Goal: Navigation & Orientation: Find specific page/section

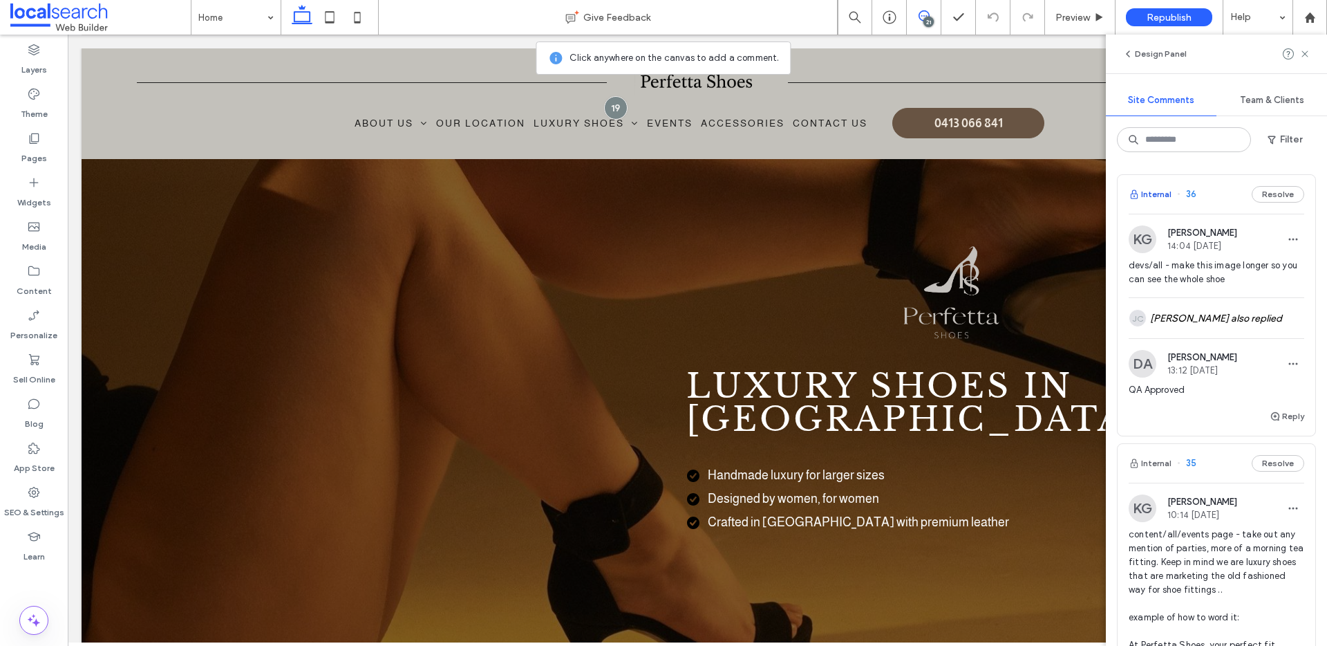
click at [1148, 188] on button "Internal" at bounding box center [1150, 194] width 43 height 17
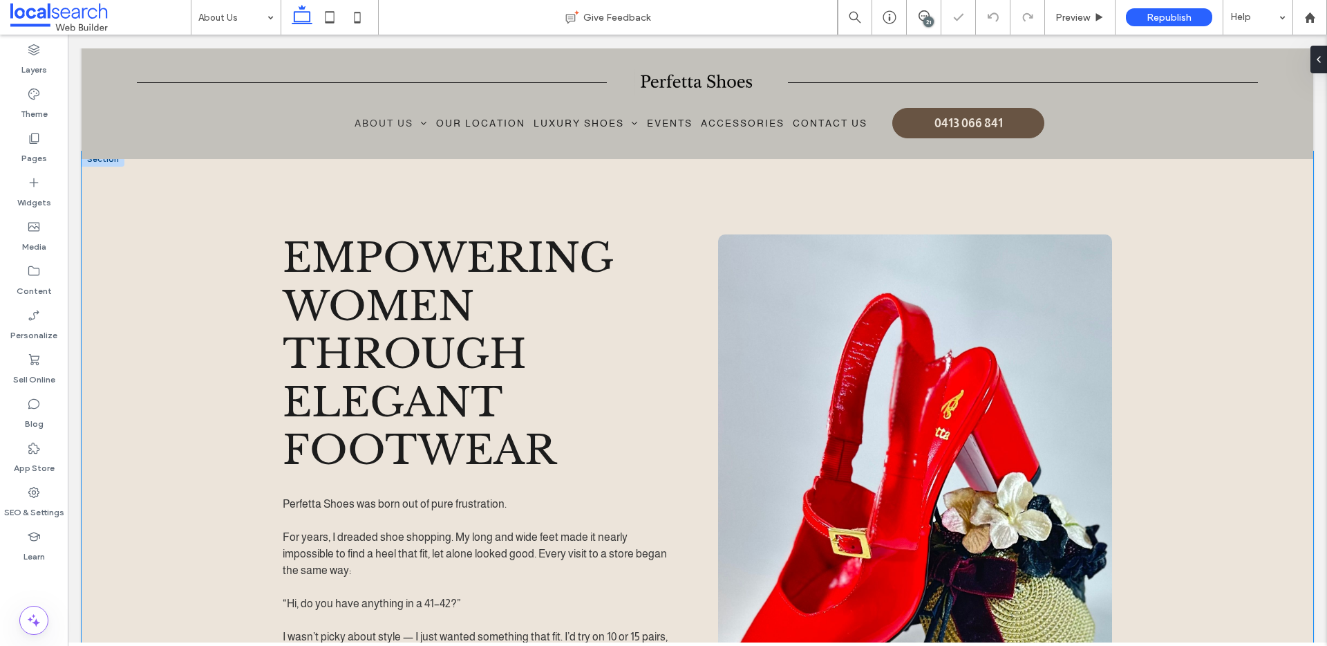
scroll to position [507, 0]
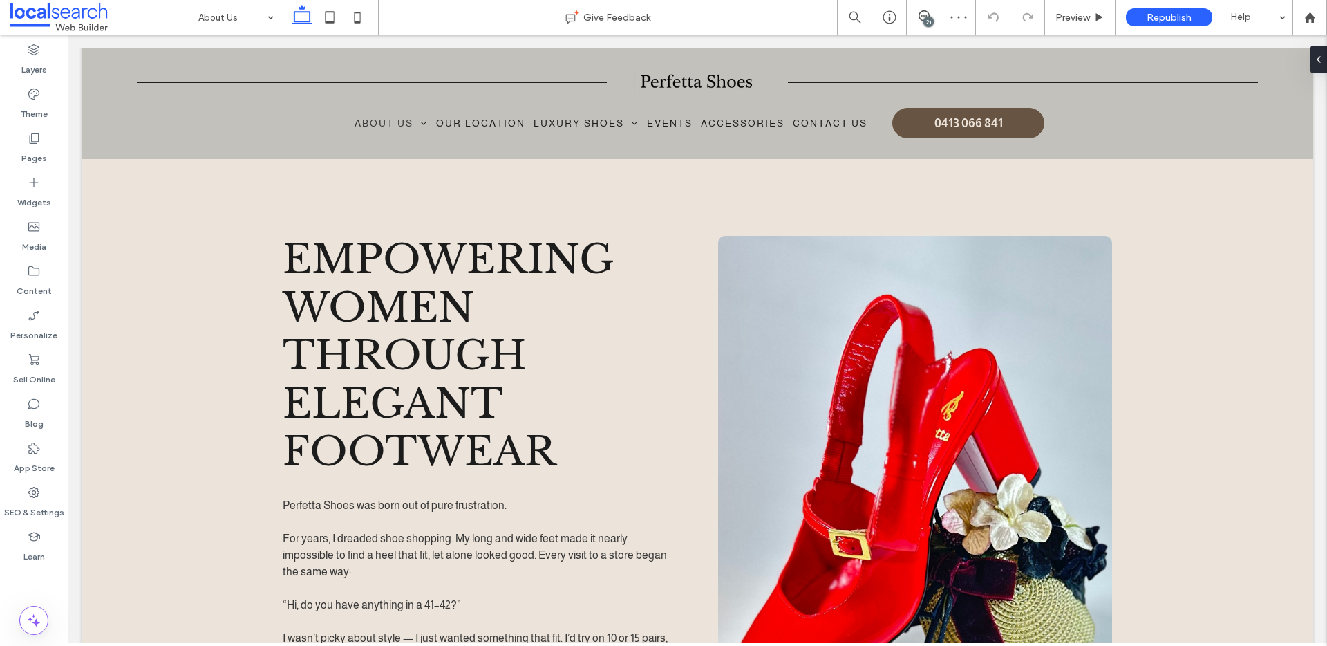
click at [927, 18] on div "21" at bounding box center [929, 22] width 10 height 10
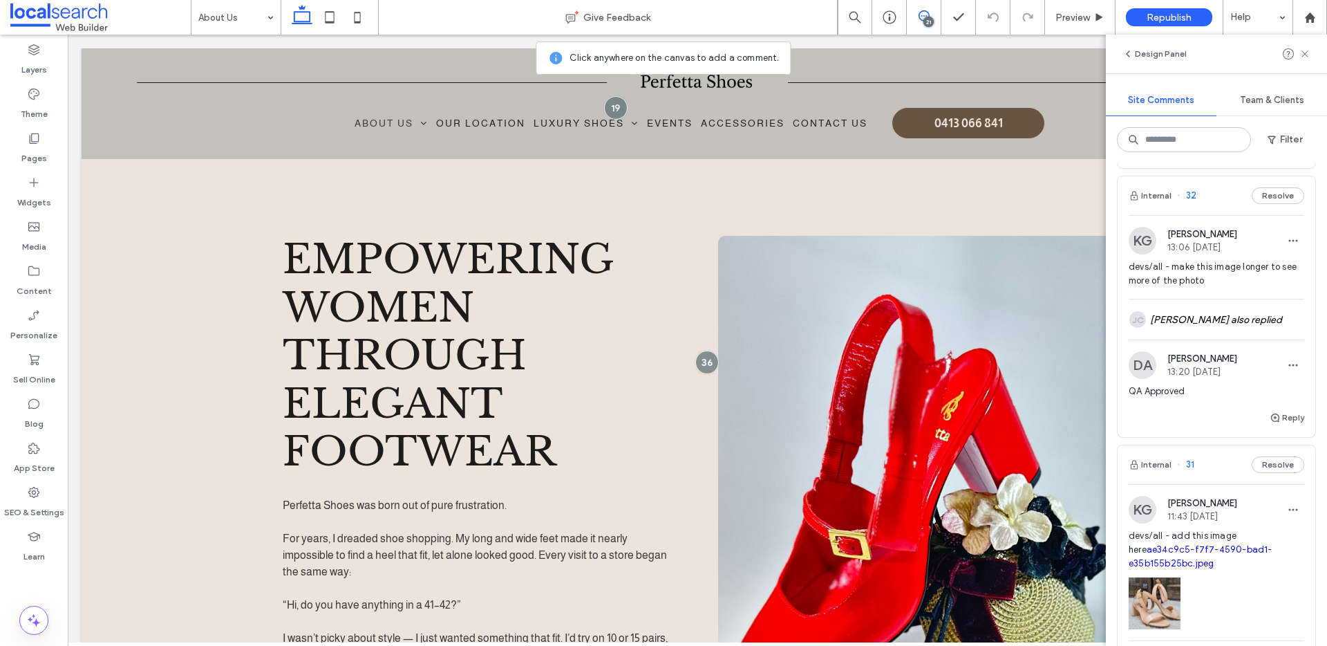
scroll to position [1235, 0]
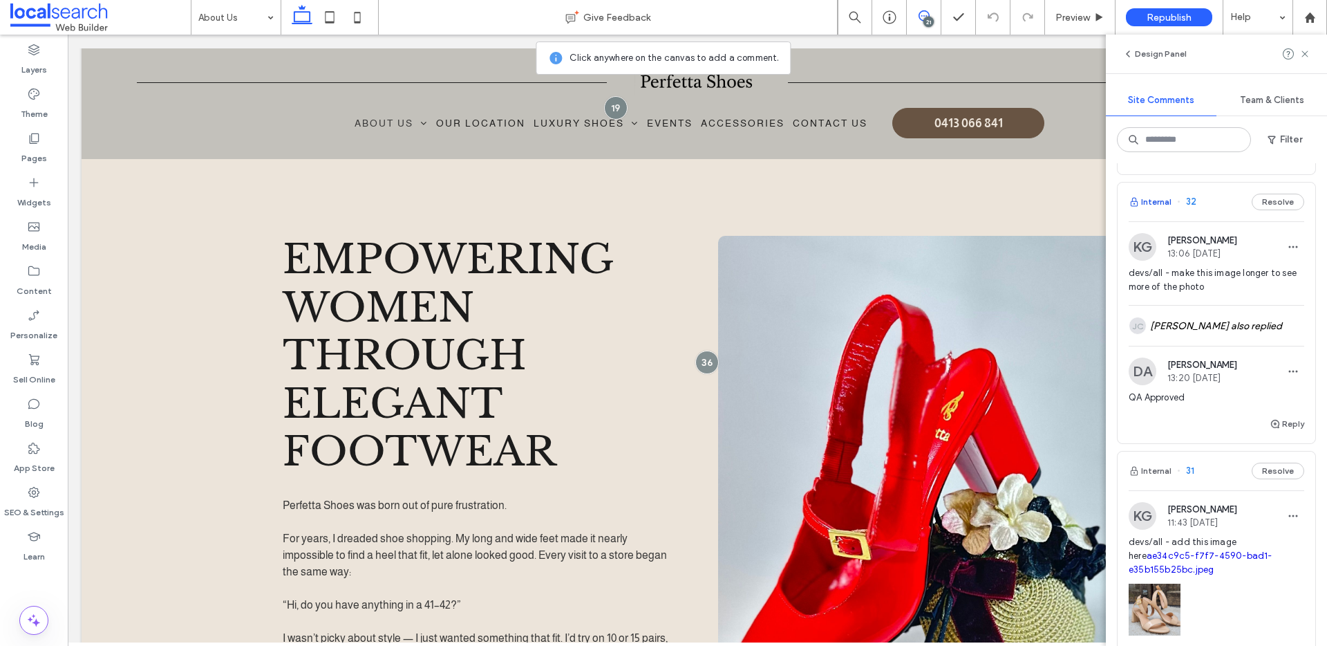
click at [1159, 210] on button "Internal" at bounding box center [1150, 202] width 43 height 17
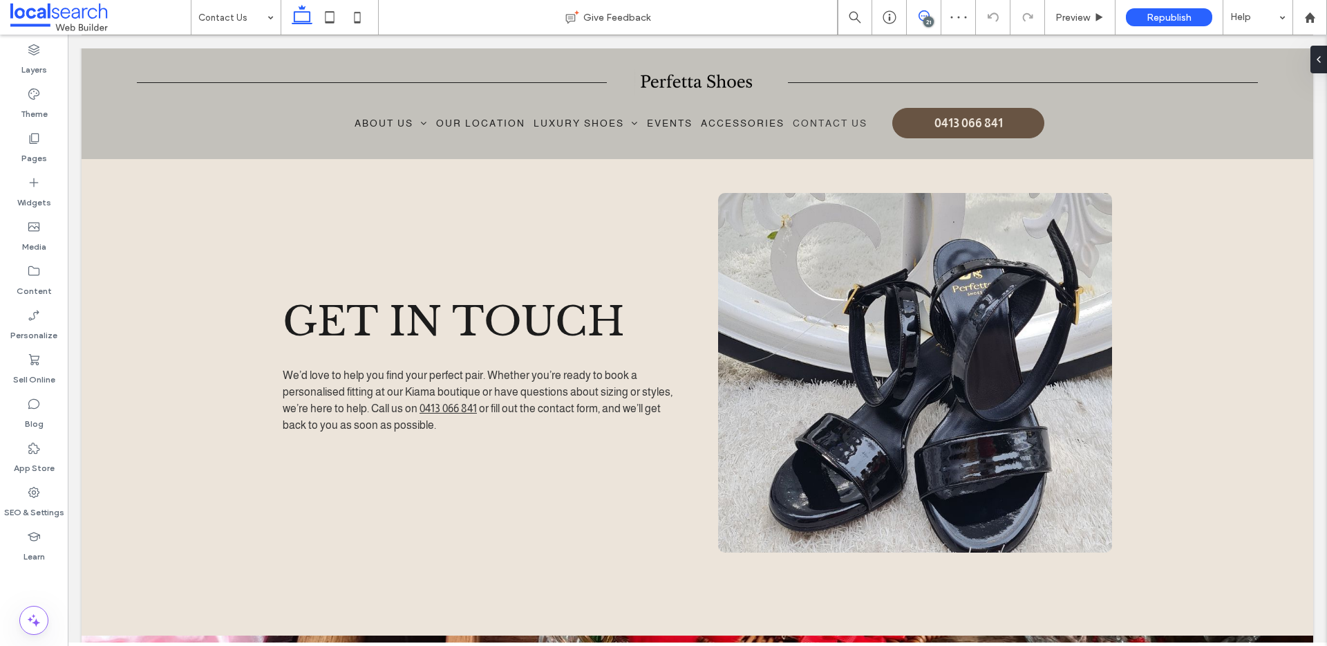
click at [922, 10] on icon at bounding box center [924, 15] width 11 height 11
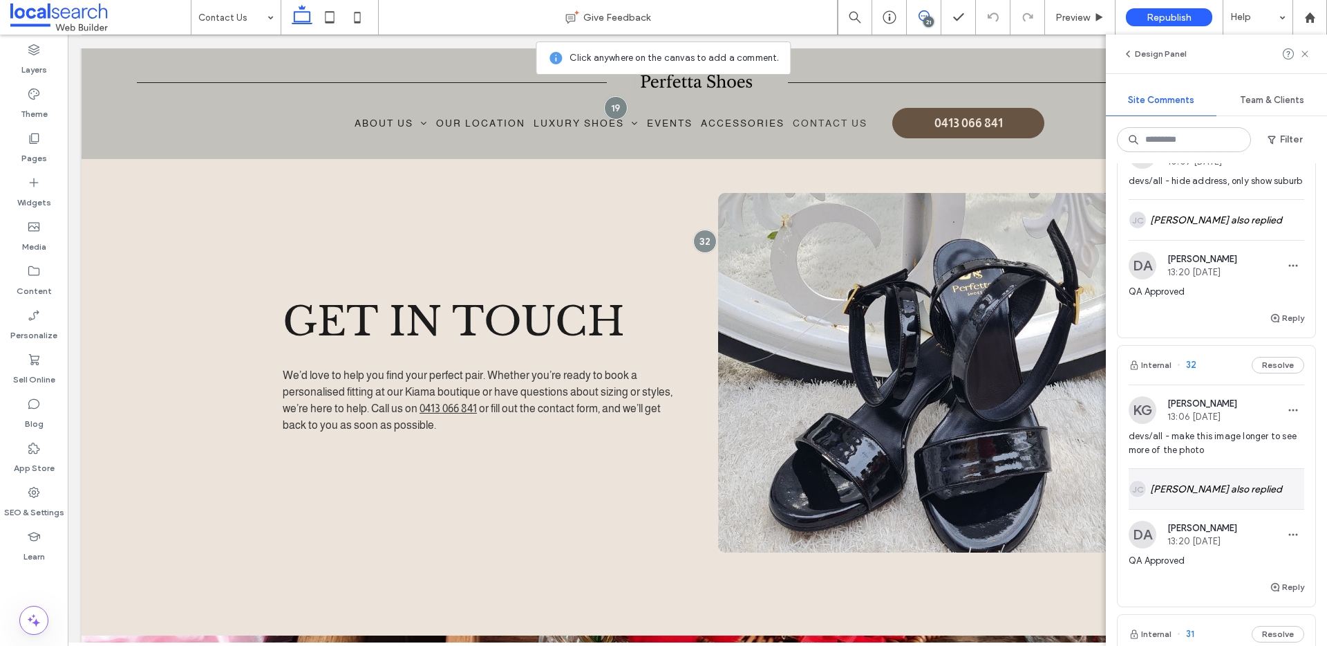
scroll to position [1340, 0]
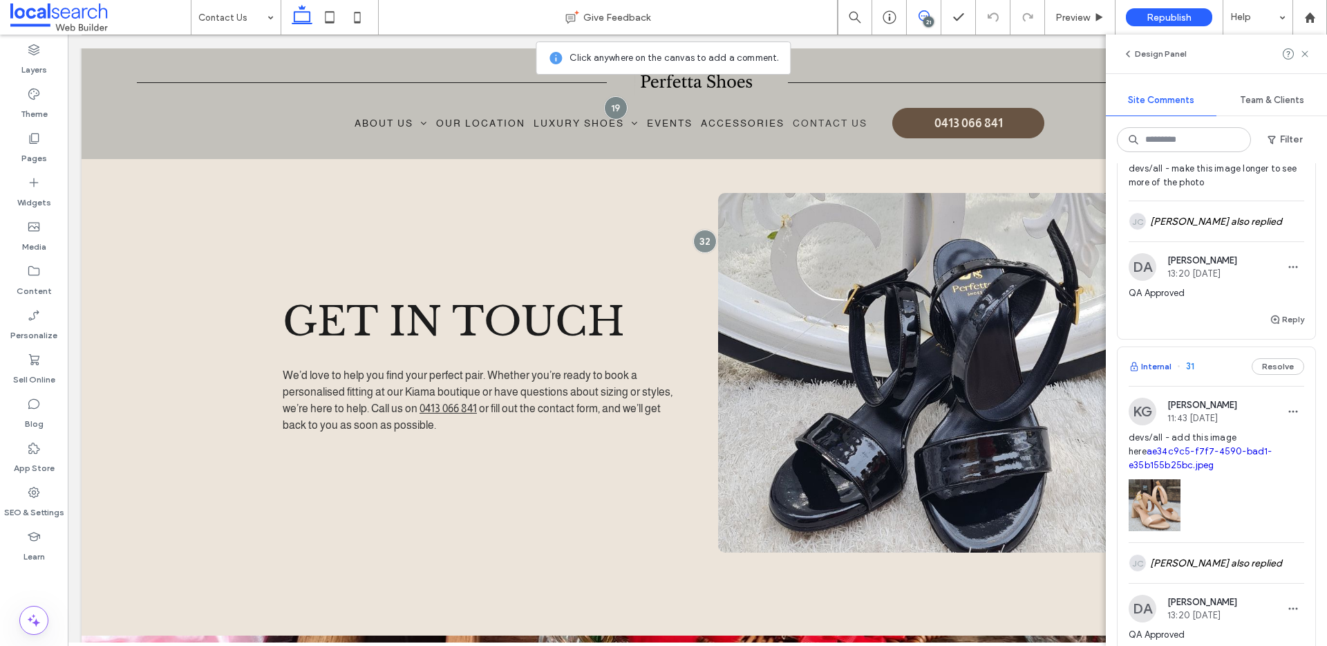
click at [1166, 375] on button "Internal" at bounding box center [1150, 366] width 43 height 17
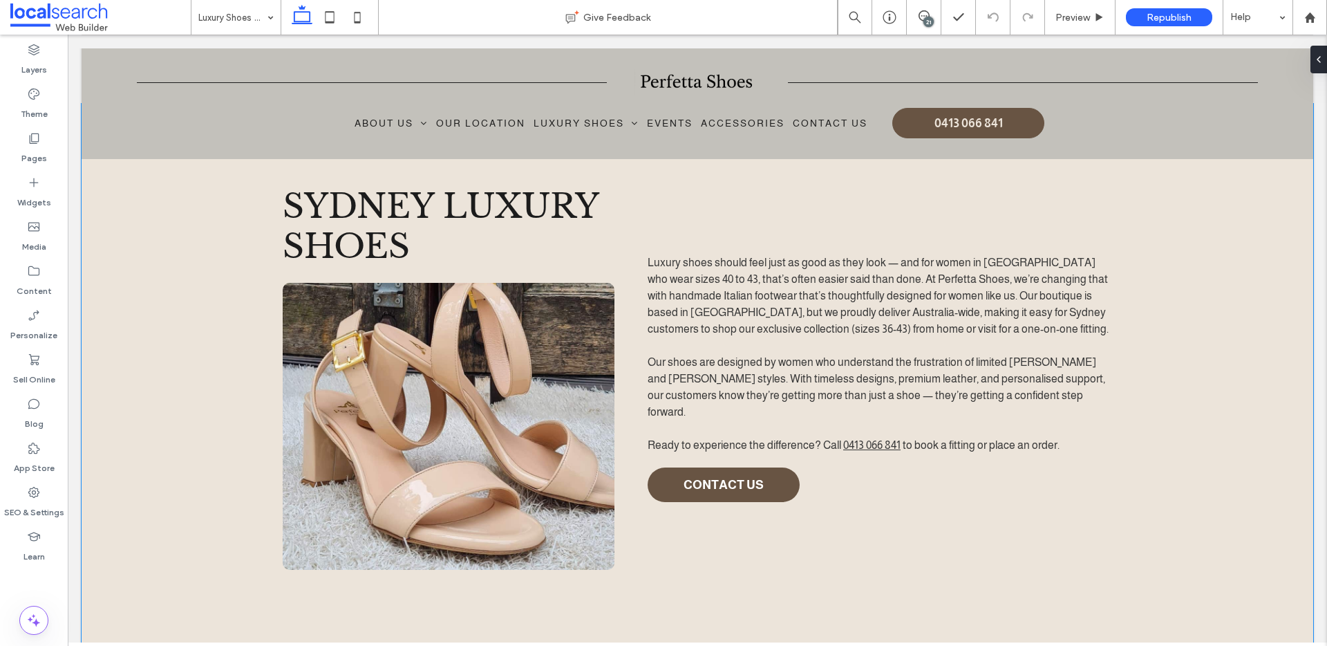
scroll to position [572, 0]
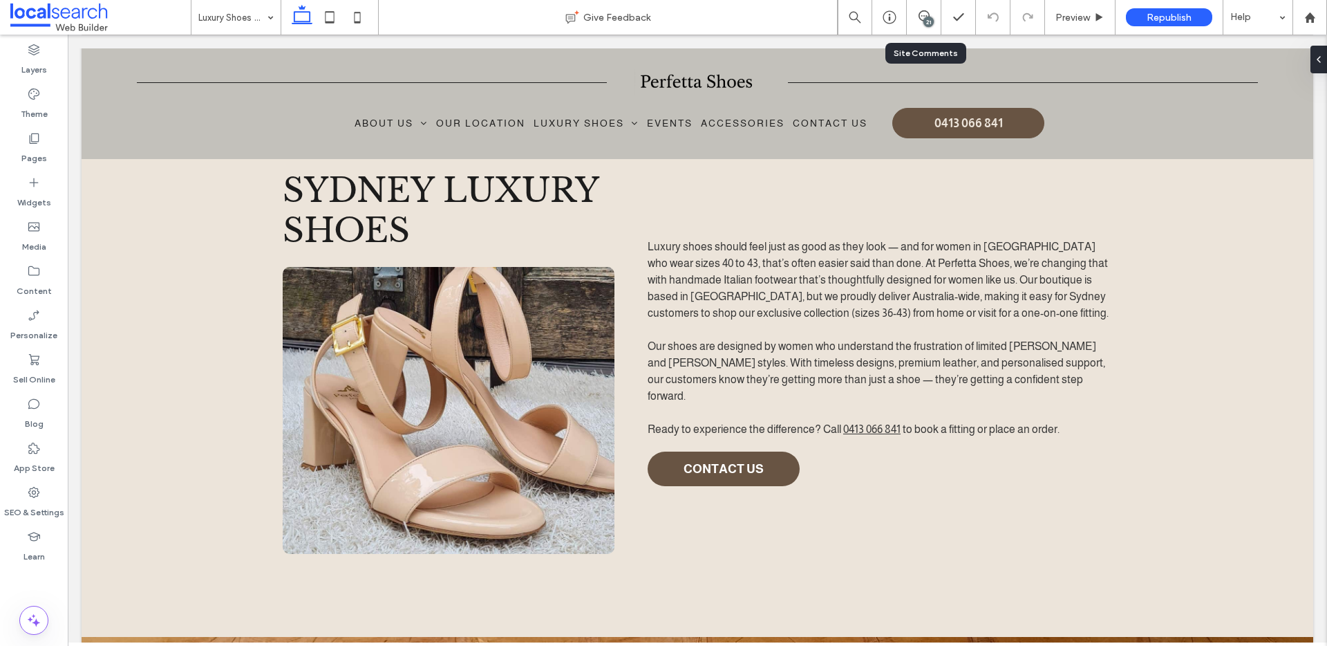
click at [918, 9] on div "21" at bounding box center [924, 17] width 35 height 35
click at [933, 12] on span at bounding box center [924, 15] width 34 height 11
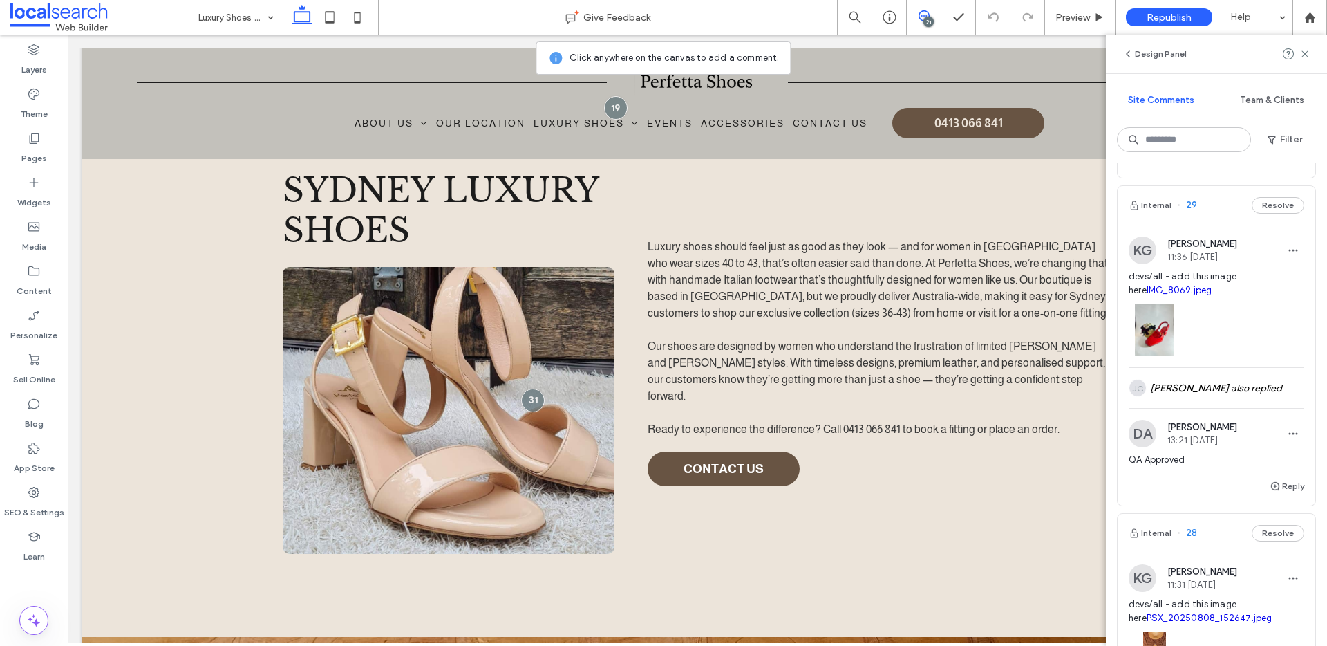
scroll to position [2190, 0]
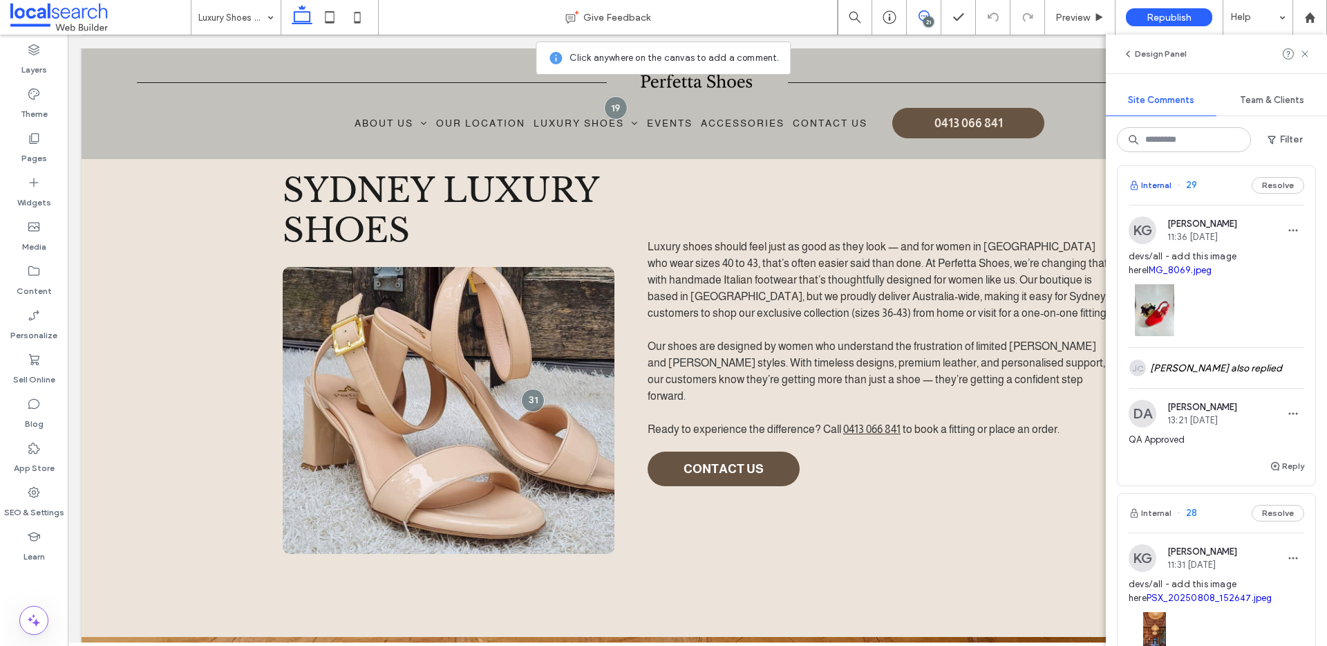
click at [1141, 194] on button "Internal" at bounding box center [1150, 185] width 43 height 17
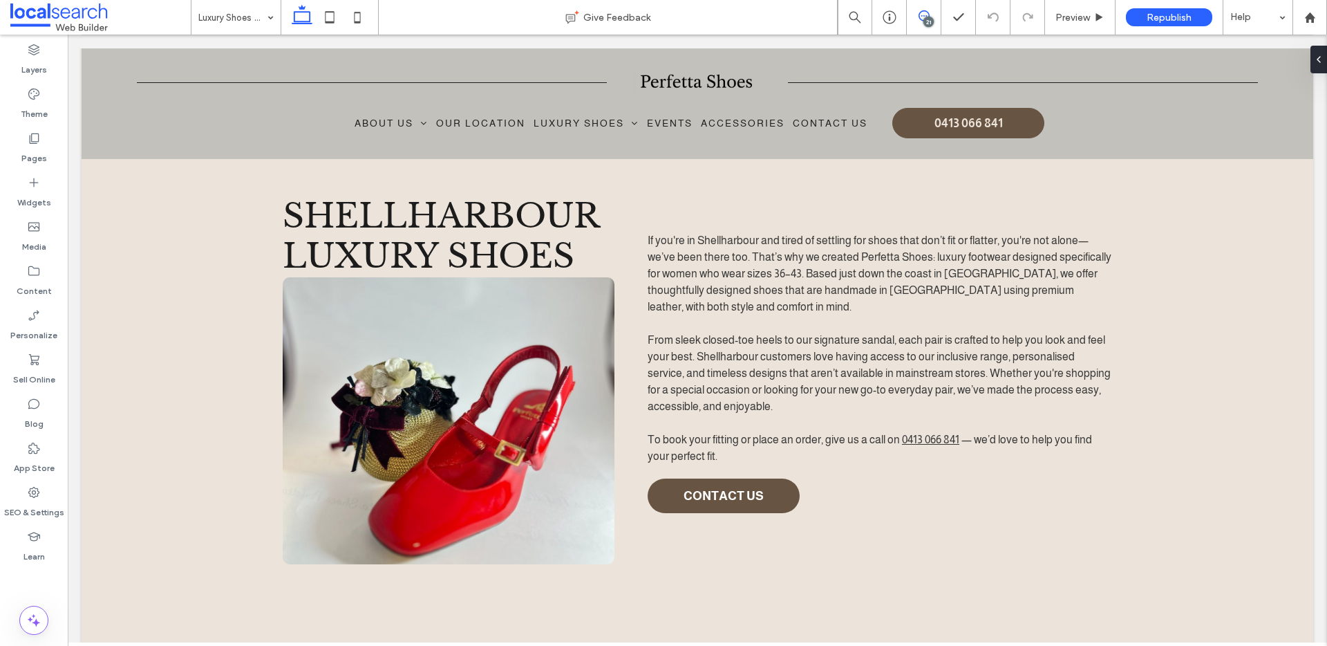
click at [919, 18] on icon at bounding box center [924, 15] width 11 height 11
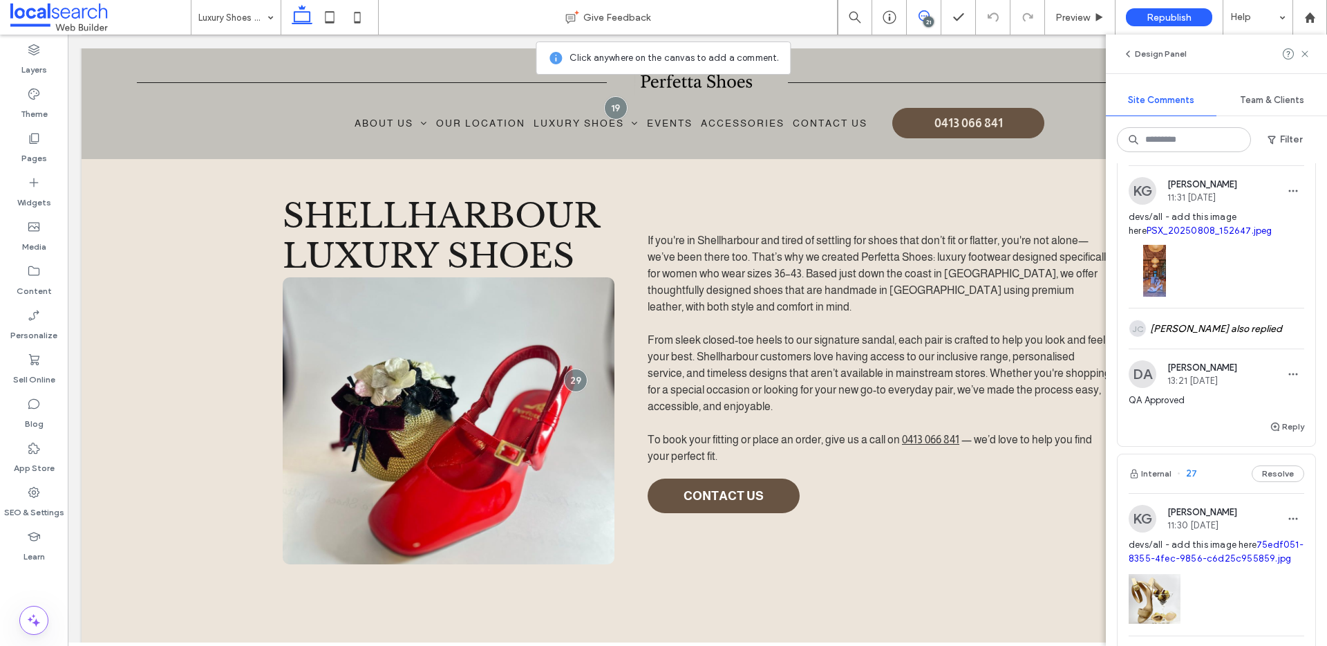
scroll to position [2535, 0]
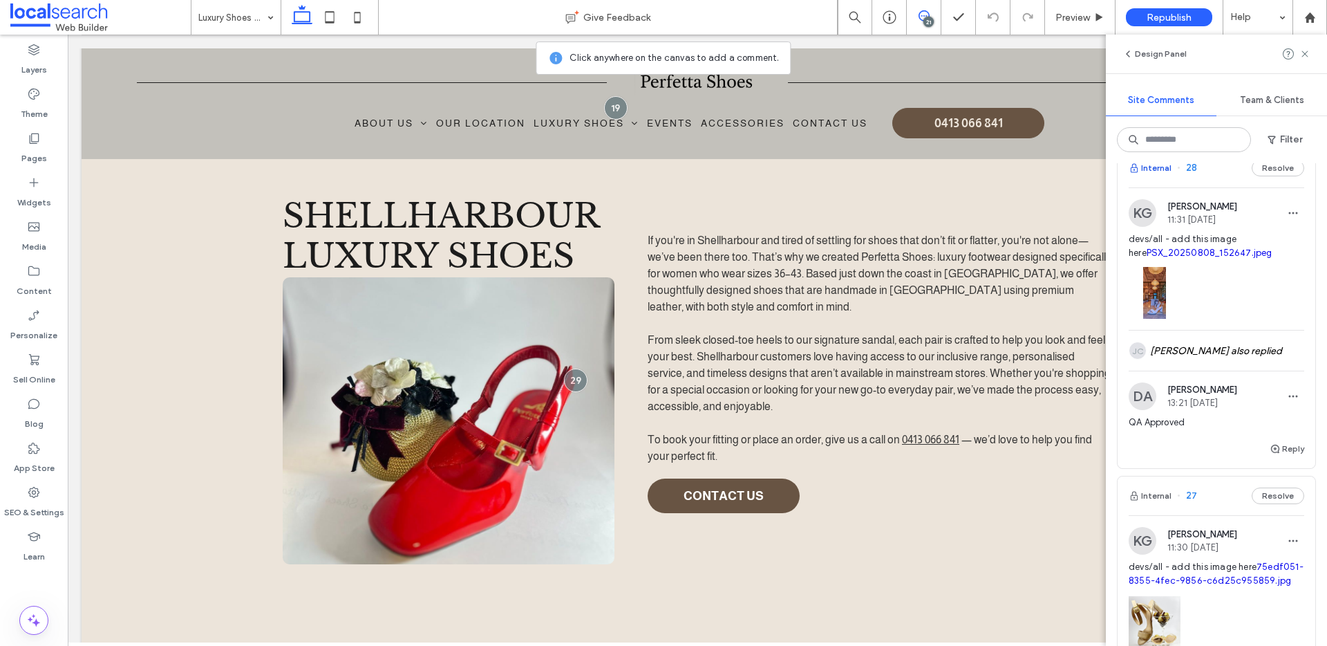
click at [1157, 176] on button "Internal" at bounding box center [1150, 168] width 43 height 17
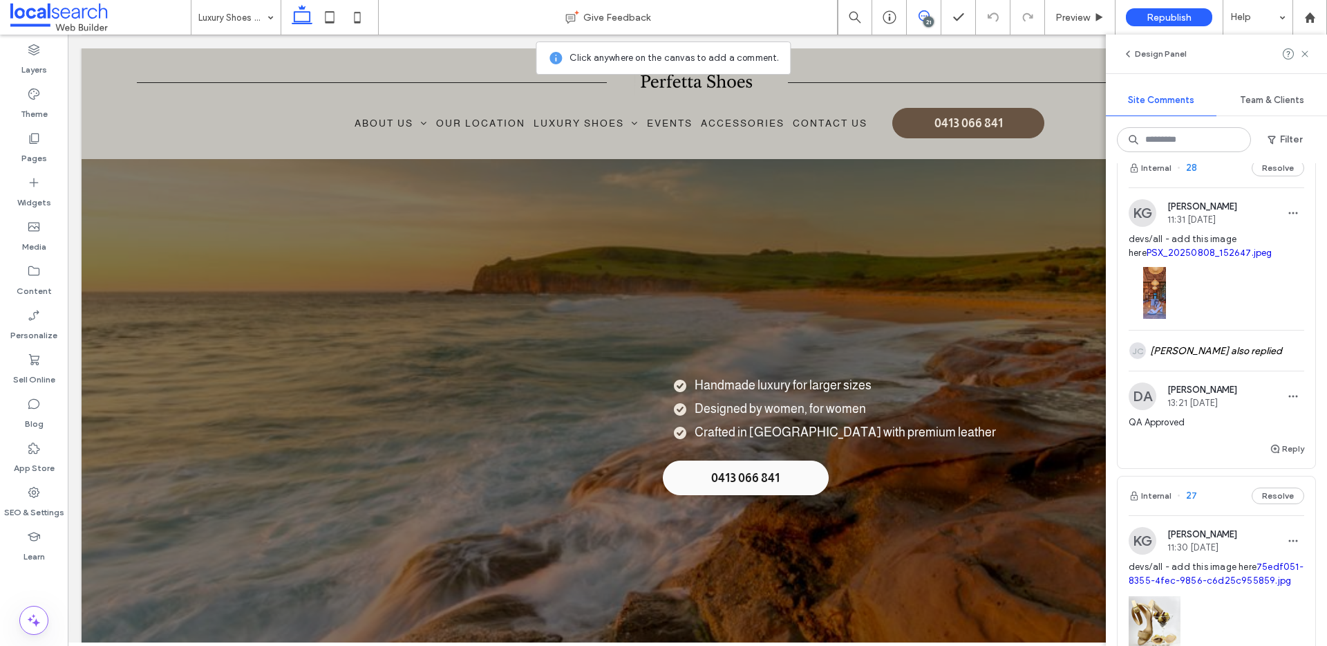
scroll to position [0, 0]
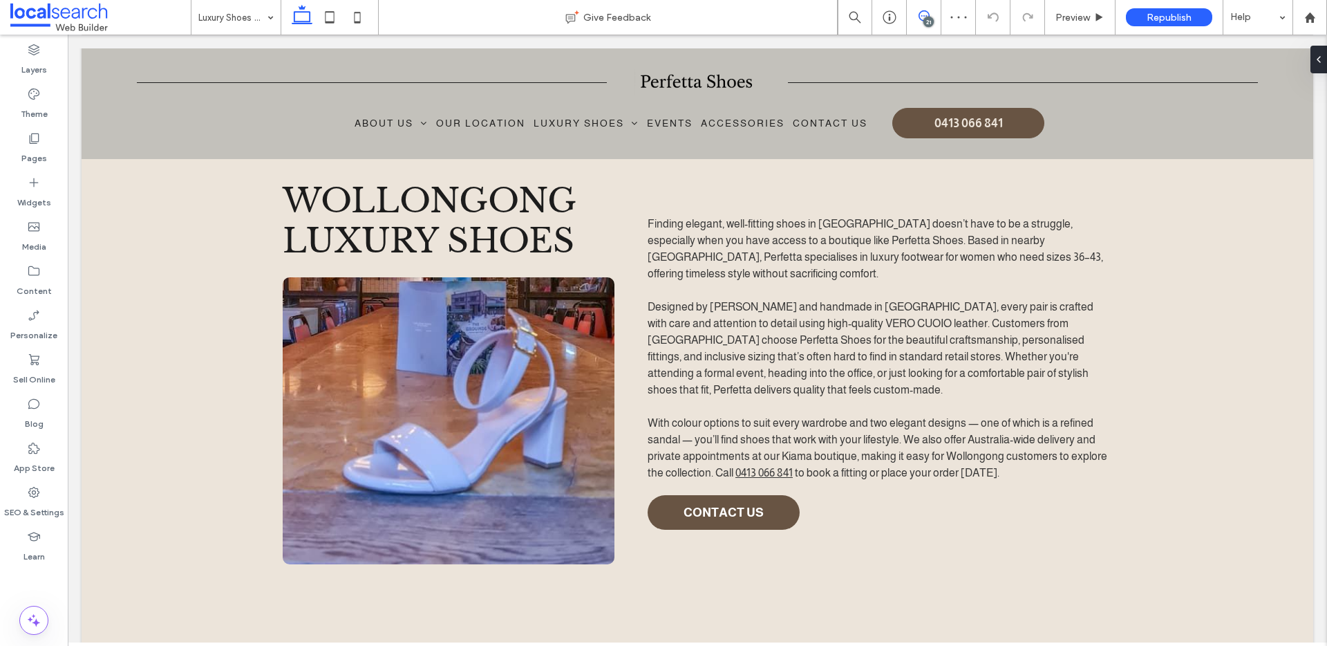
click at [927, 15] on icon at bounding box center [924, 15] width 11 height 11
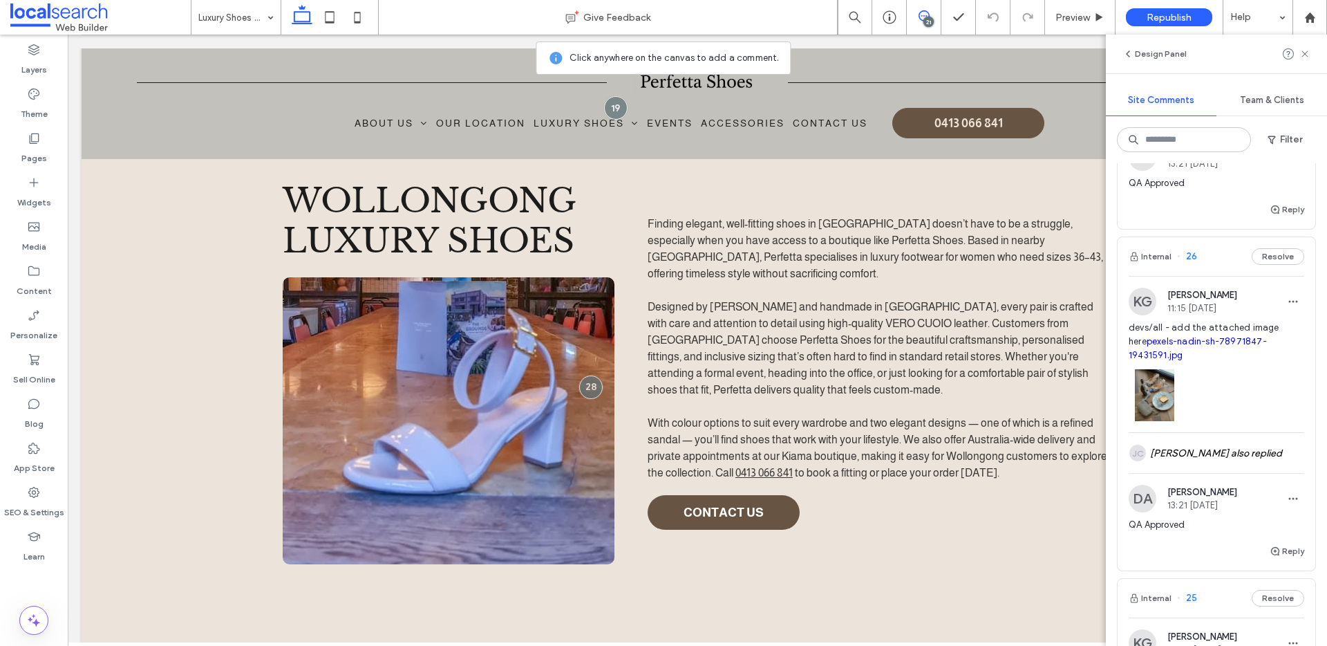
scroll to position [3123, 0]
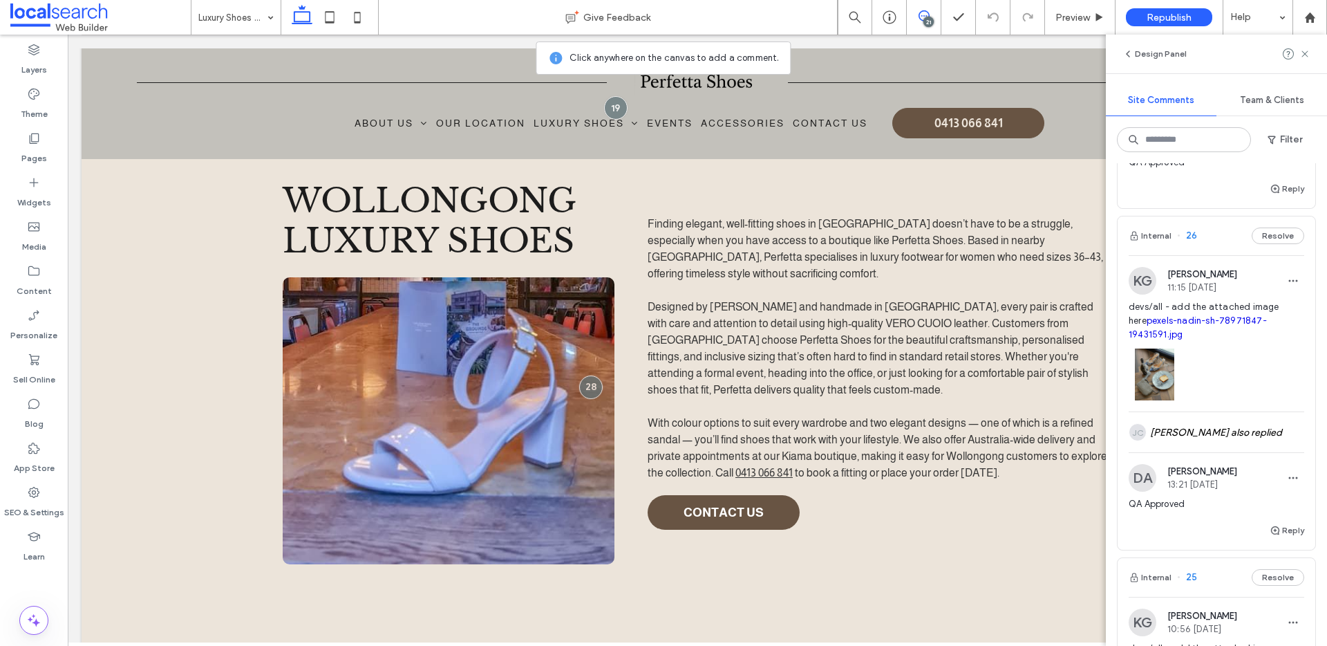
click at [1163, 244] on button "Internal" at bounding box center [1150, 235] width 43 height 17
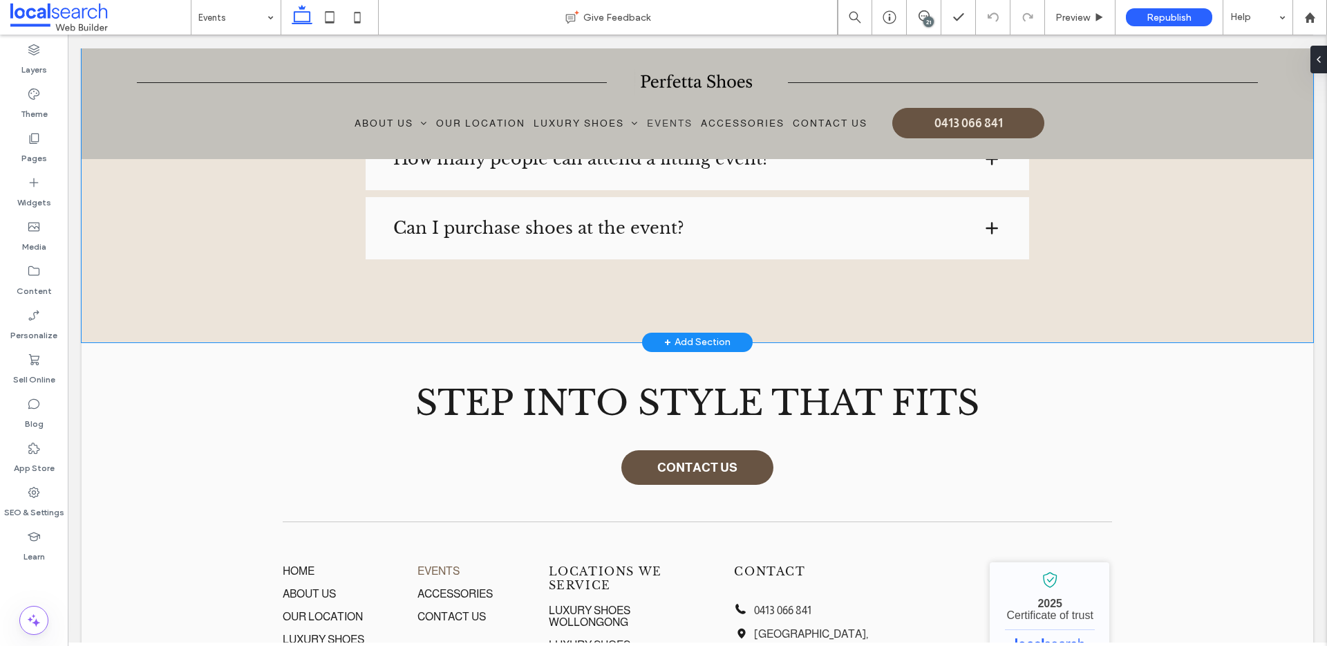
scroll to position [2396, 0]
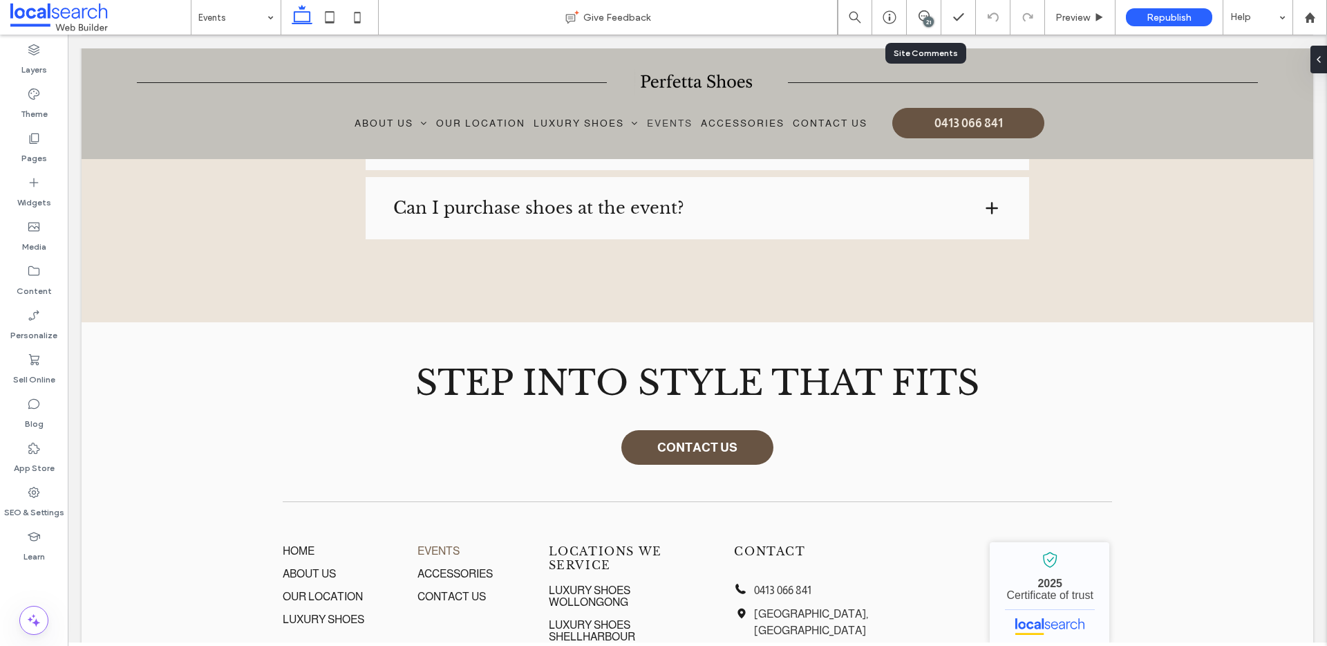
click at [920, 12] on icon at bounding box center [924, 15] width 11 height 11
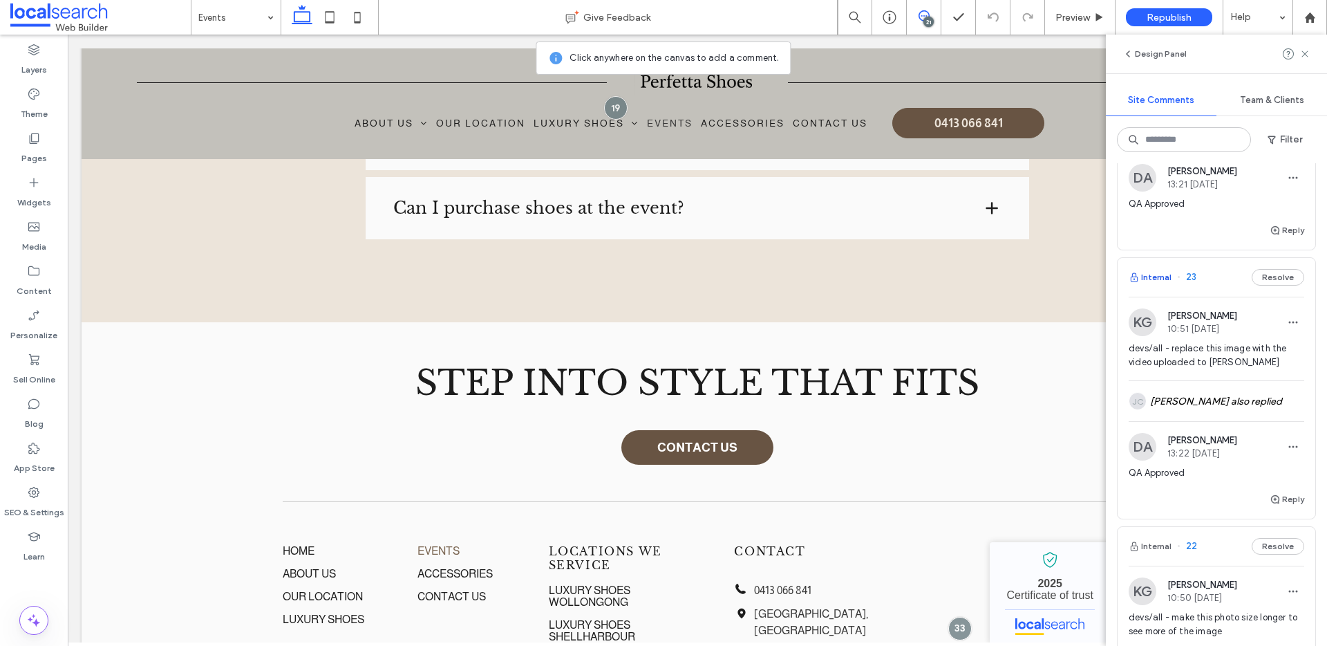
scroll to position [4020, 0]
click at [1144, 285] on button "Internal" at bounding box center [1150, 276] width 43 height 17
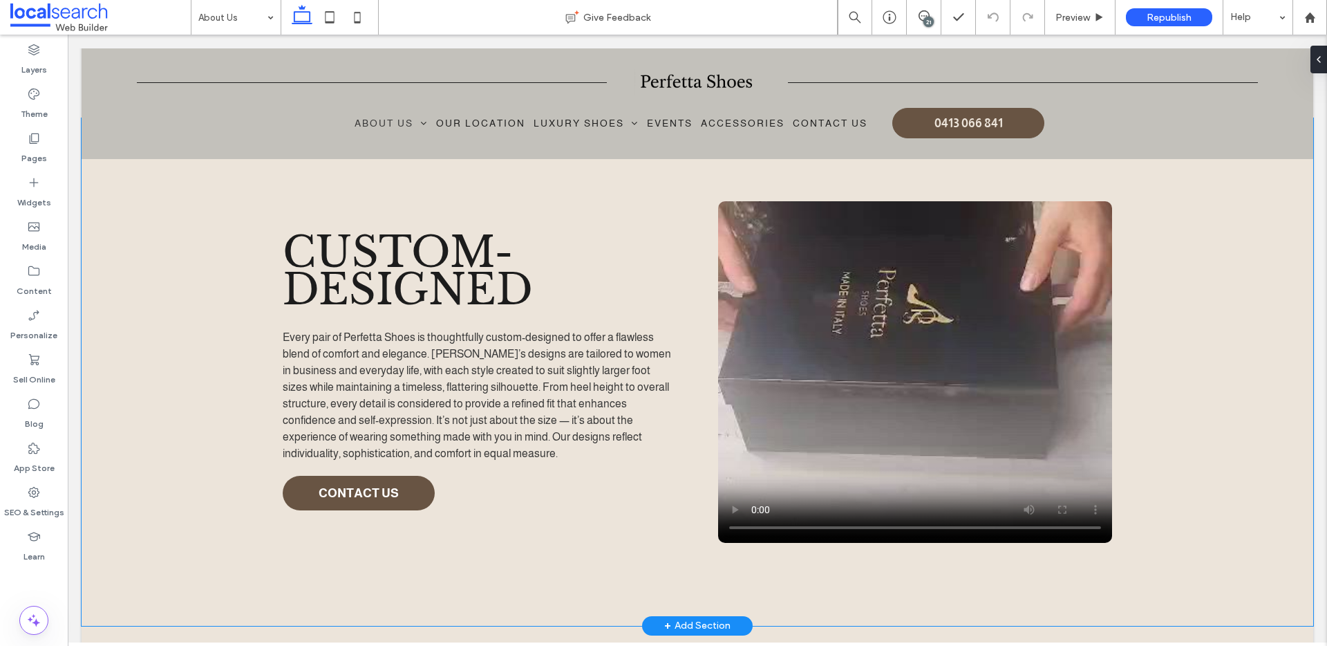
scroll to position [2034, 0]
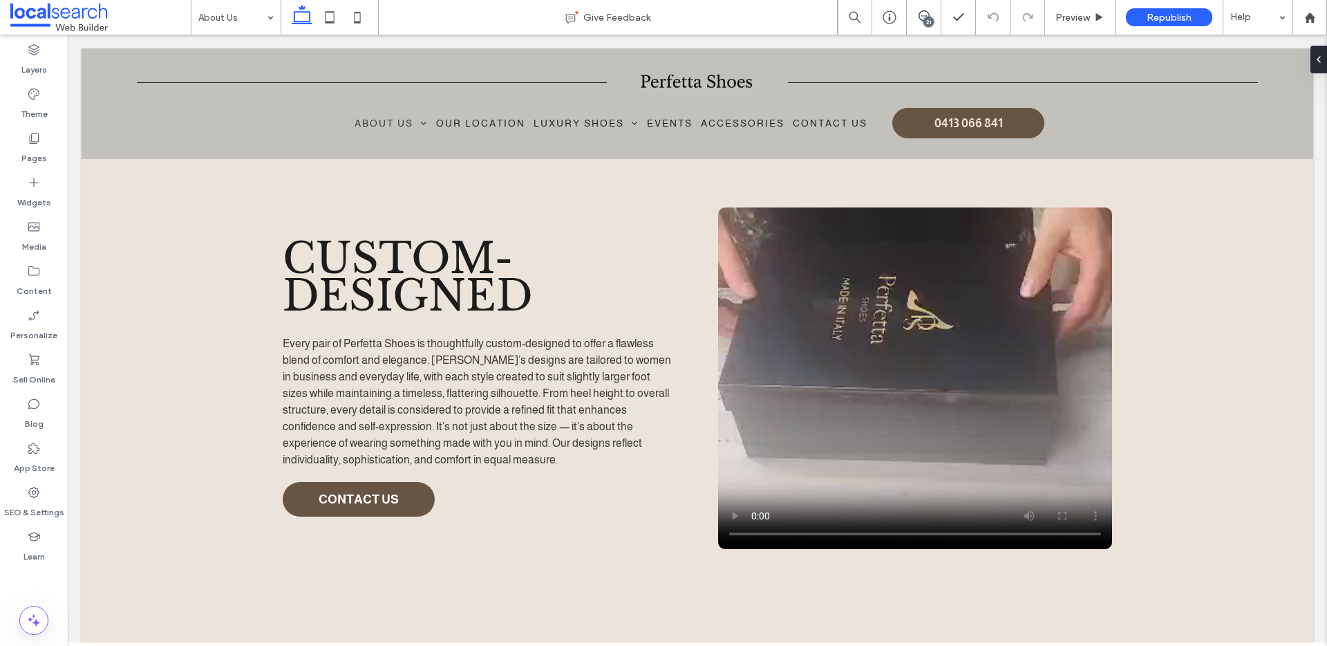
click at [928, 20] on div "21" at bounding box center [929, 22] width 10 height 10
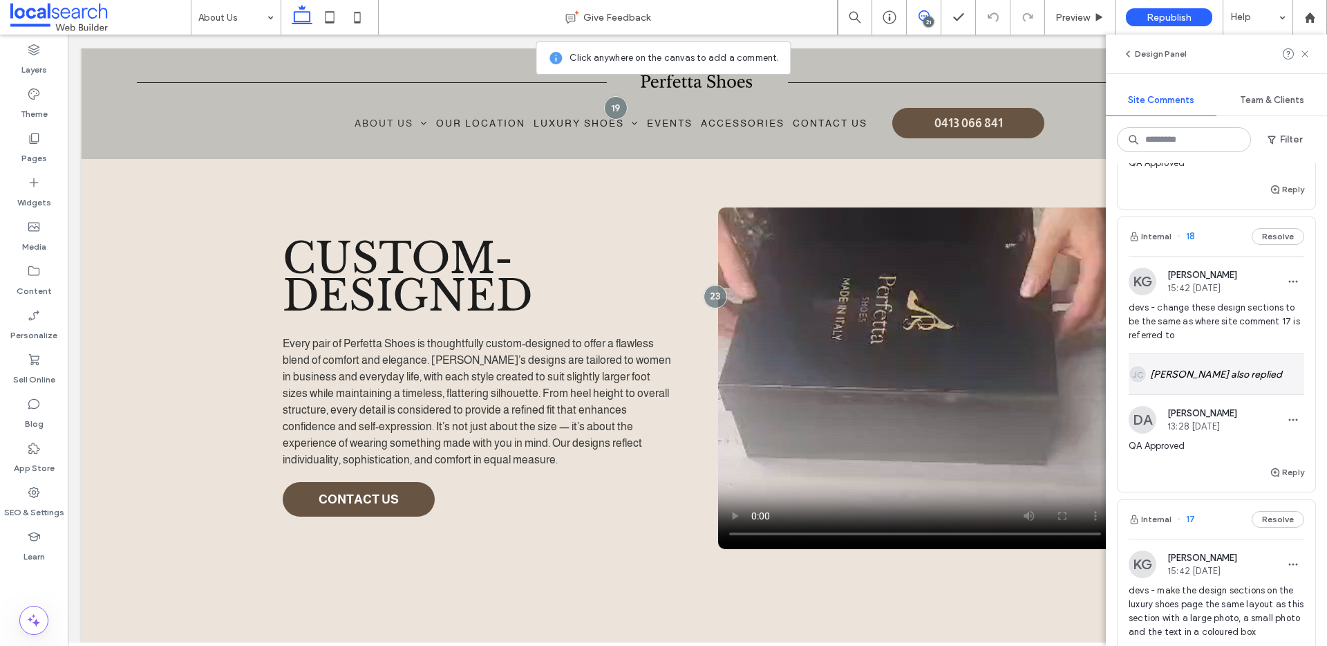
scroll to position [6316, 0]
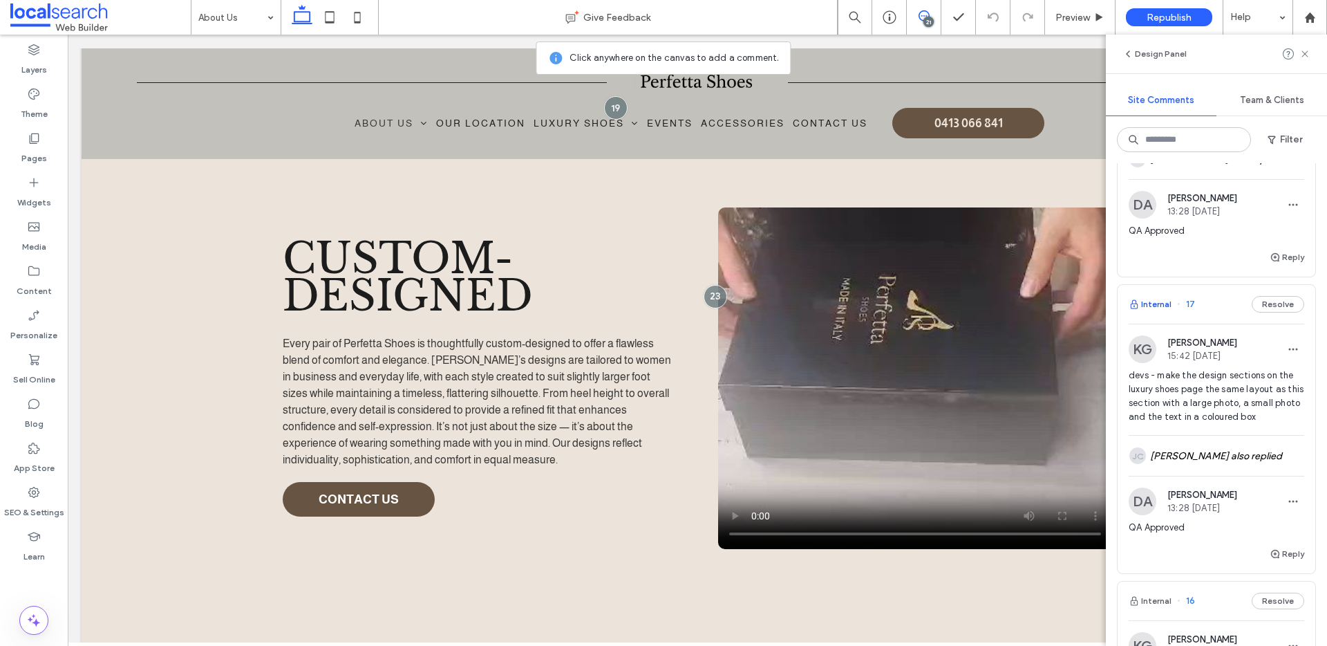
click at [1150, 312] on button "Internal" at bounding box center [1150, 304] width 43 height 17
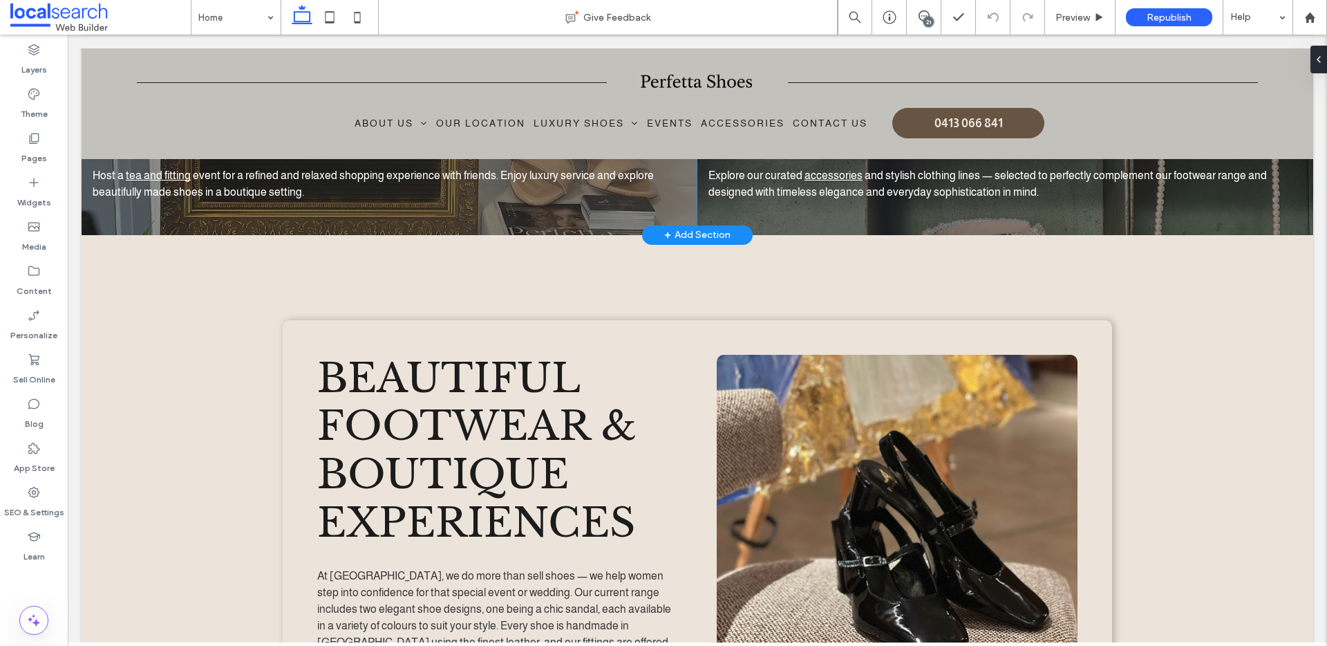
scroll to position [2489, 0]
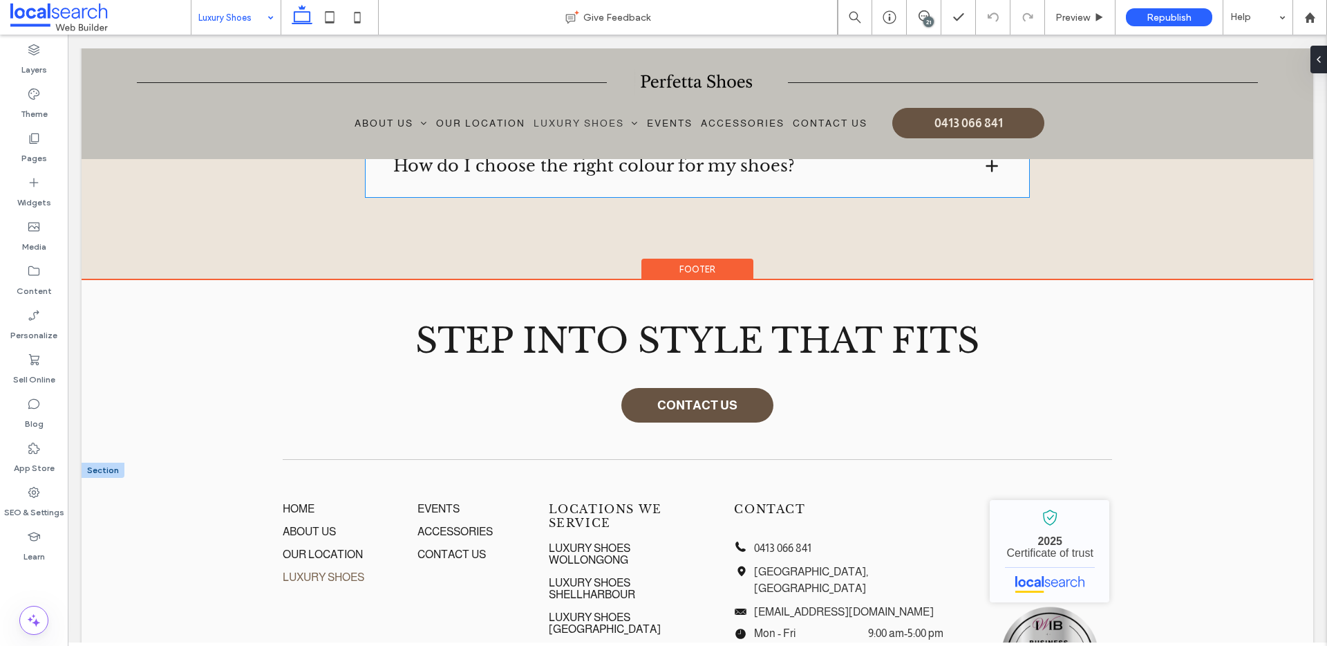
scroll to position [4585, 0]
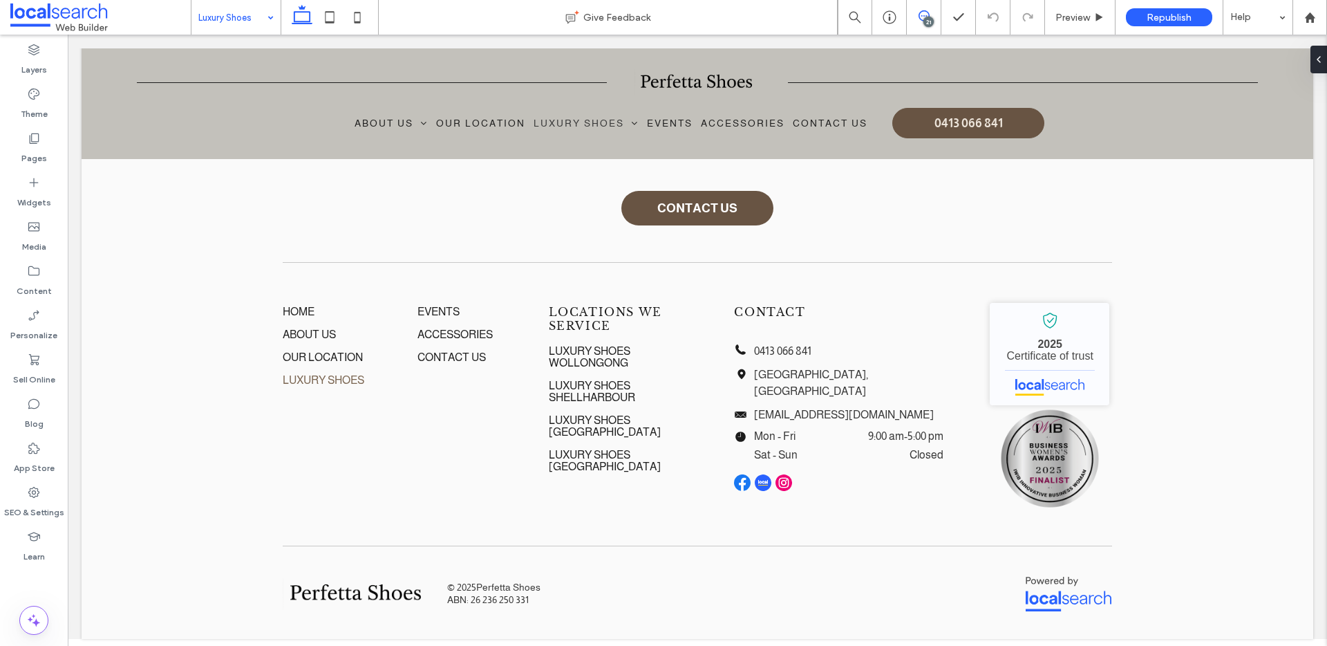
click at [926, 15] on icon at bounding box center [924, 15] width 11 height 11
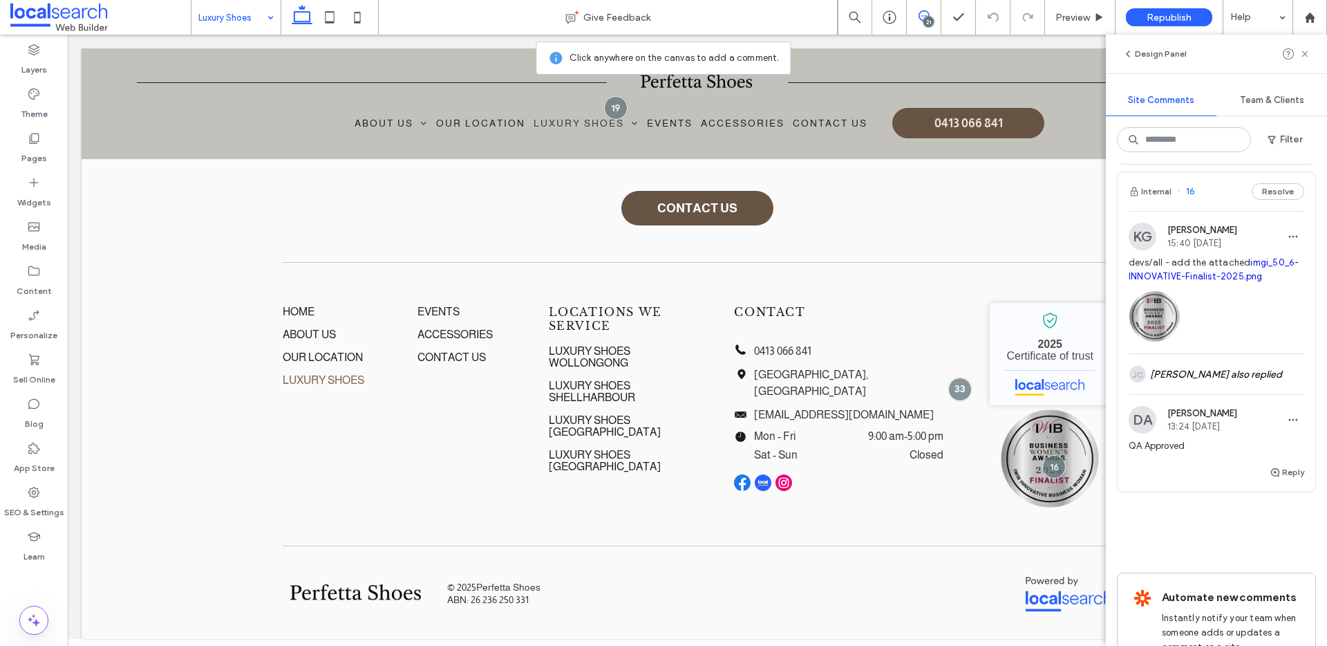
scroll to position [6746, 0]
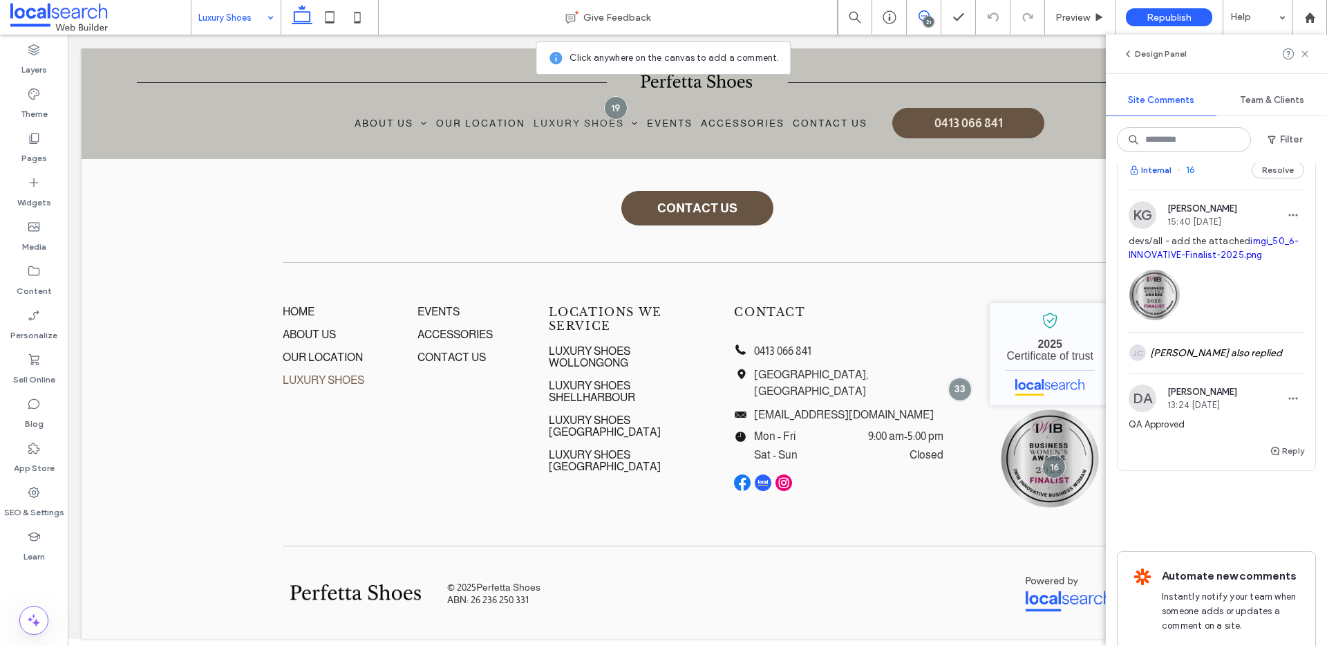
click at [1157, 178] on button "Internal" at bounding box center [1150, 170] width 43 height 17
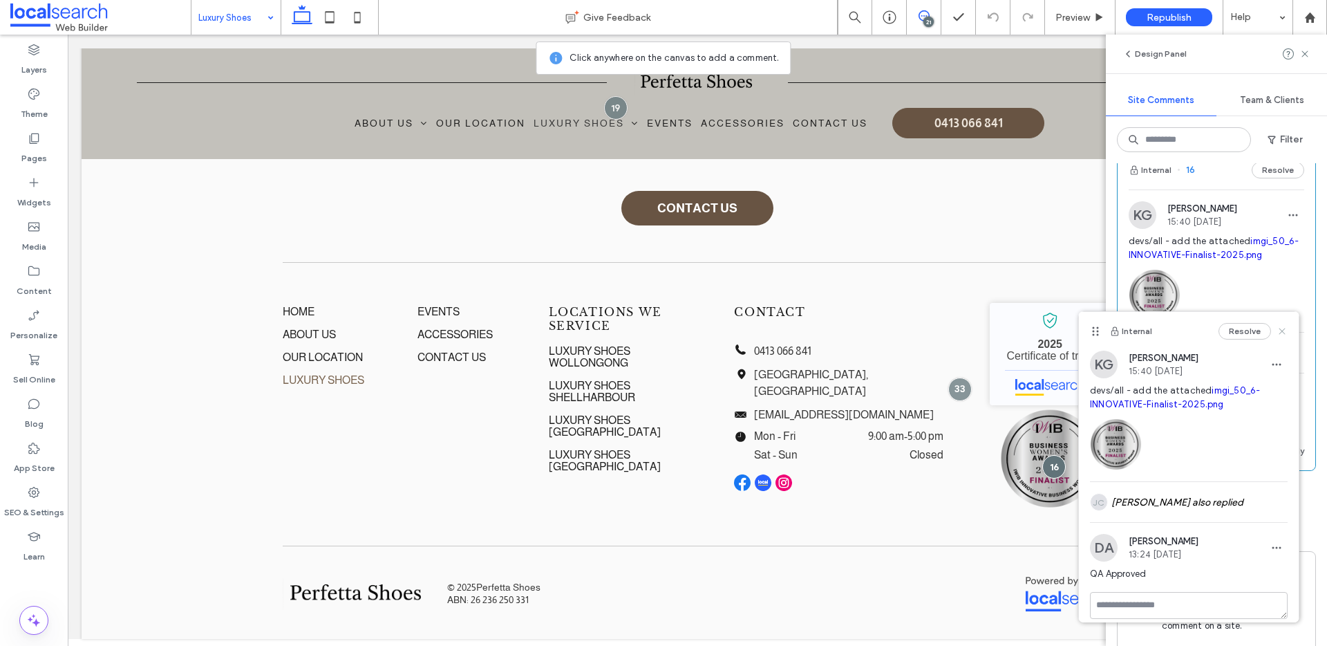
click at [1277, 328] on icon at bounding box center [1282, 331] width 11 height 11
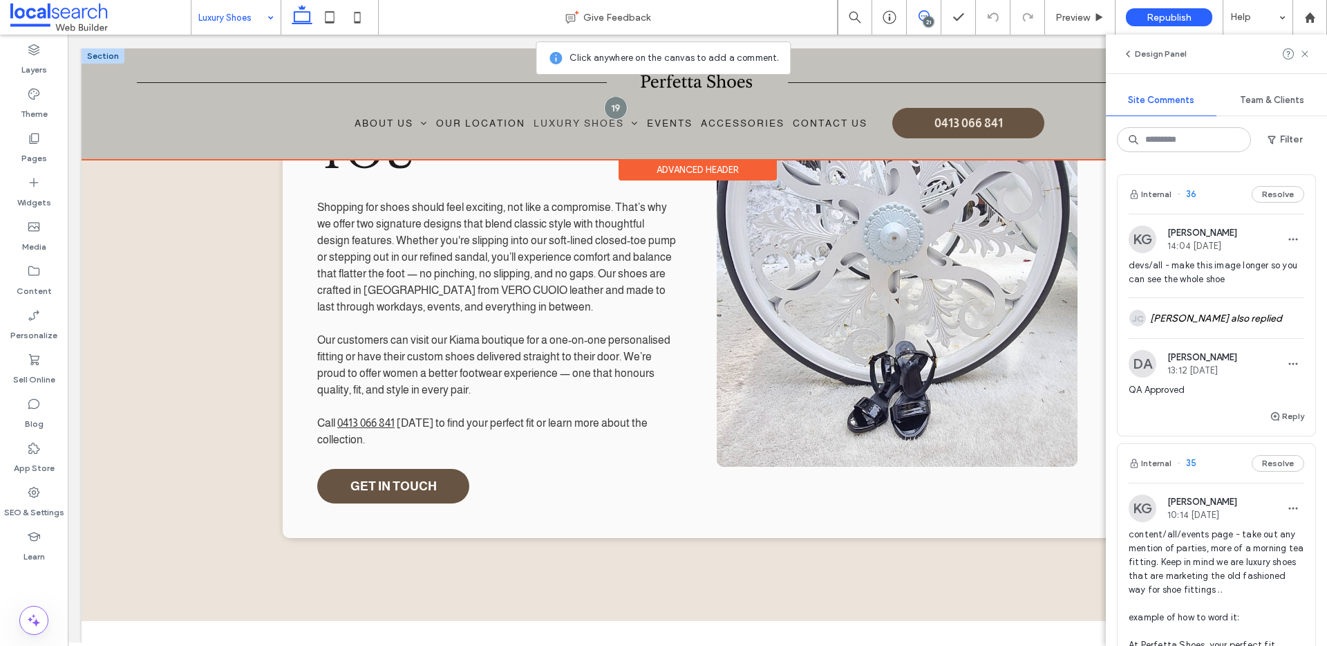
scroll to position [1468, 0]
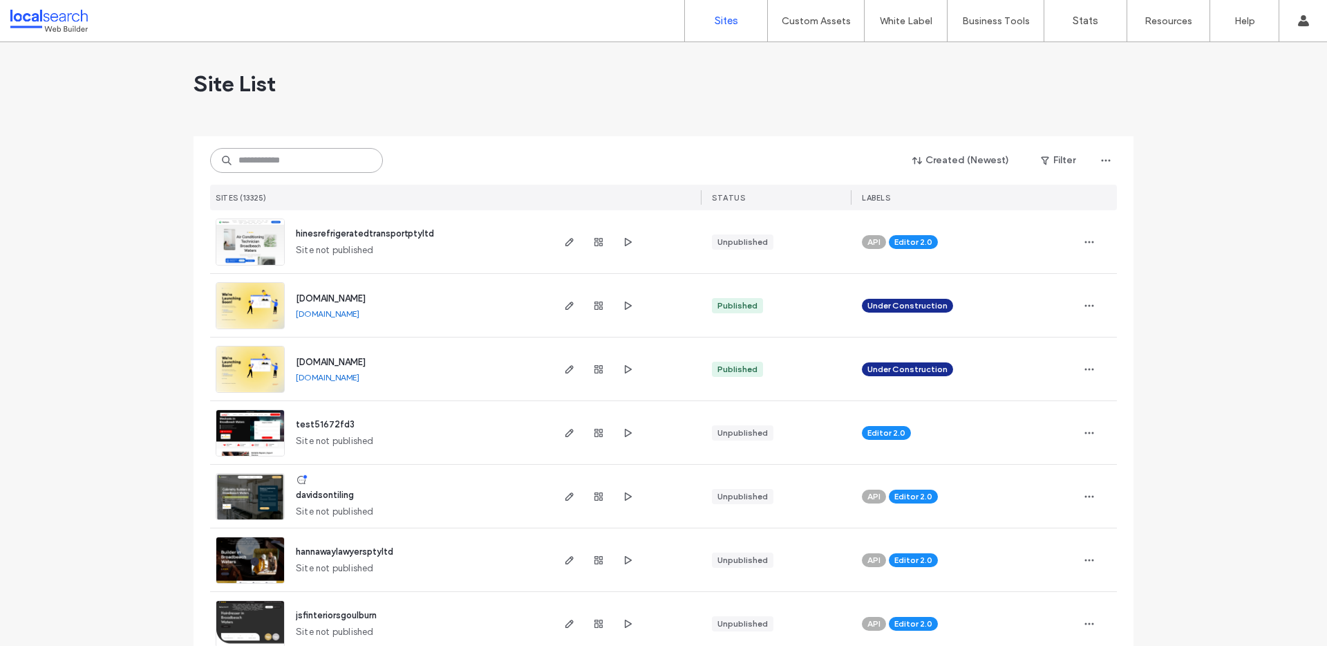
click at [270, 156] on input at bounding box center [296, 160] width 173 height 25
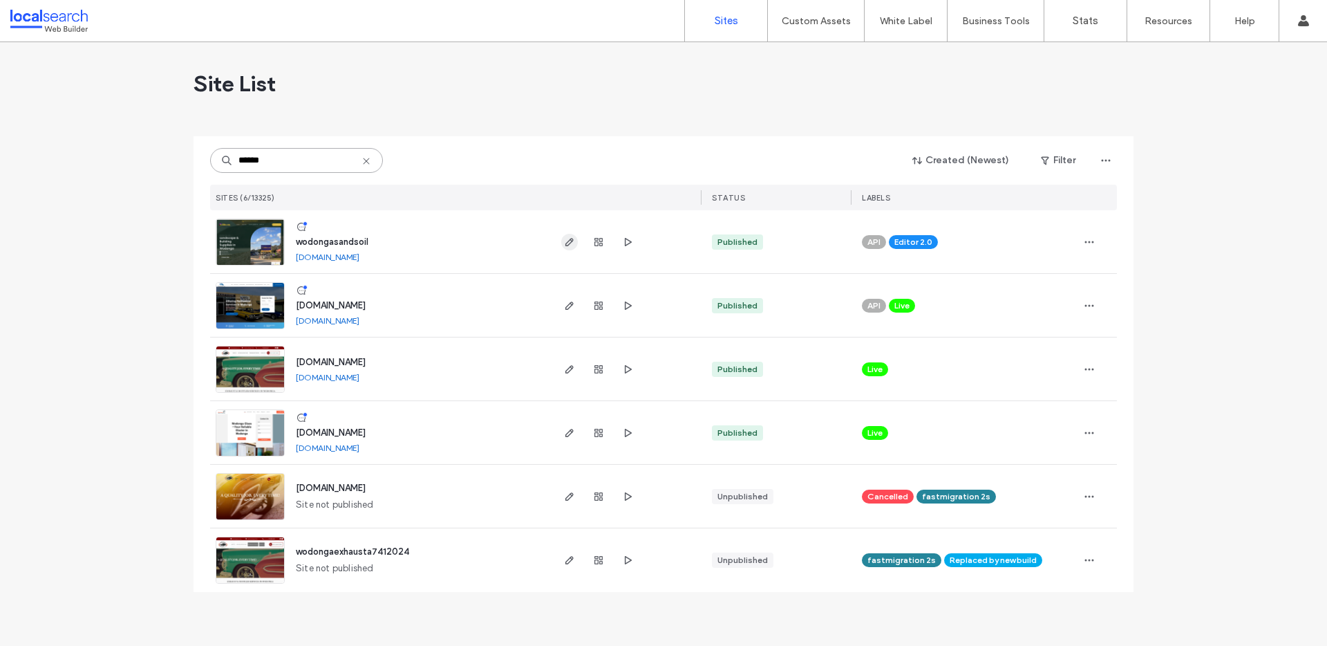
type input "******"
click at [565, 239] on icon "button" at bounding box center [569, 241] width 11 height 11
